Goal: Find specific page/section: Find specific page/section

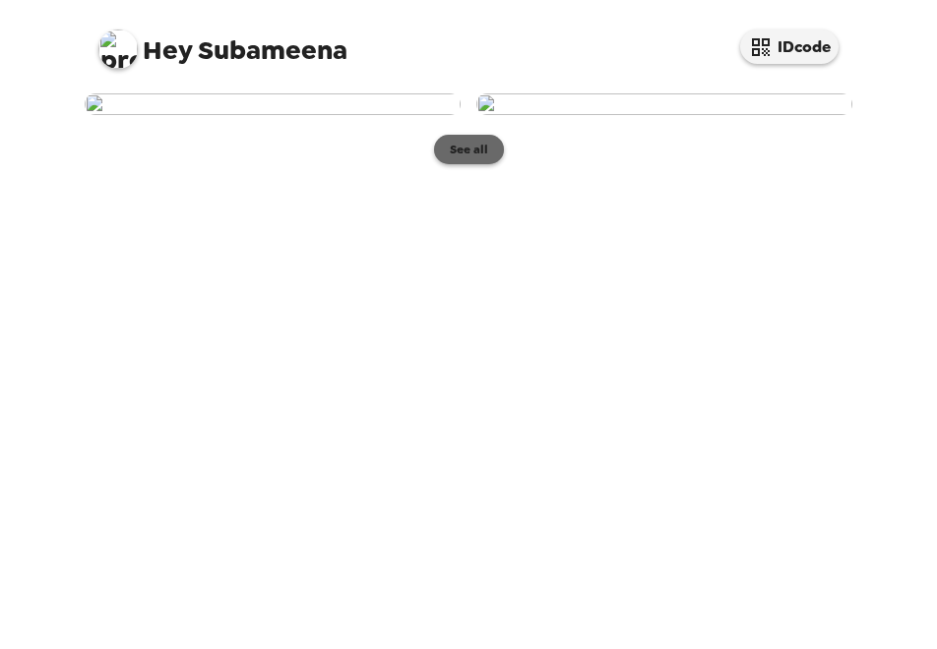
click at [460, 164] on button "See all" at bounding box center [469, 150] width 70 height 30
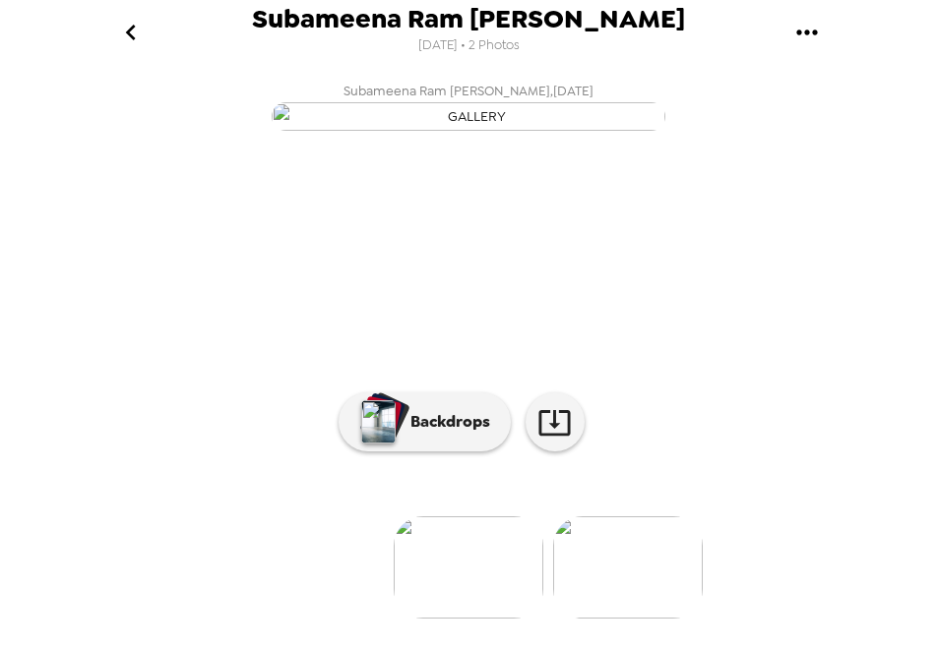
scroll to position [224, 0]
click at [453, 560] on img at bounding box center [468, 567] width 150 height 102
click at [545, 428] on icon at bounding box center [553, 423] width 31 height 26
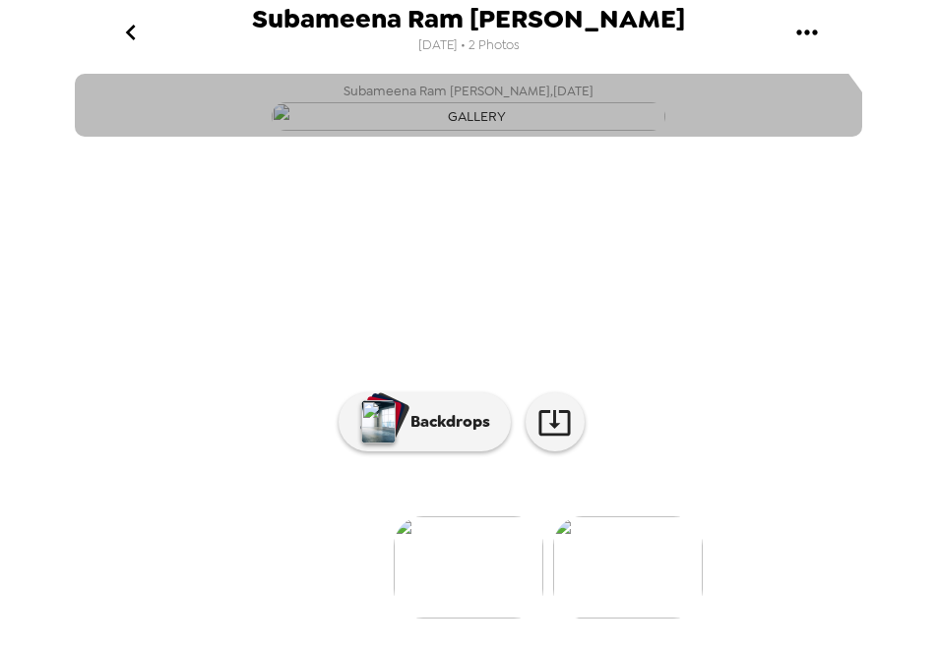
click at [218, 137] on button "Subameena Ram [PERSON_NAME] , [DATE]" at bounding box center [468, 105] width 787 height 63
